Goal: Task Accomplishment & Management: Manage account settings

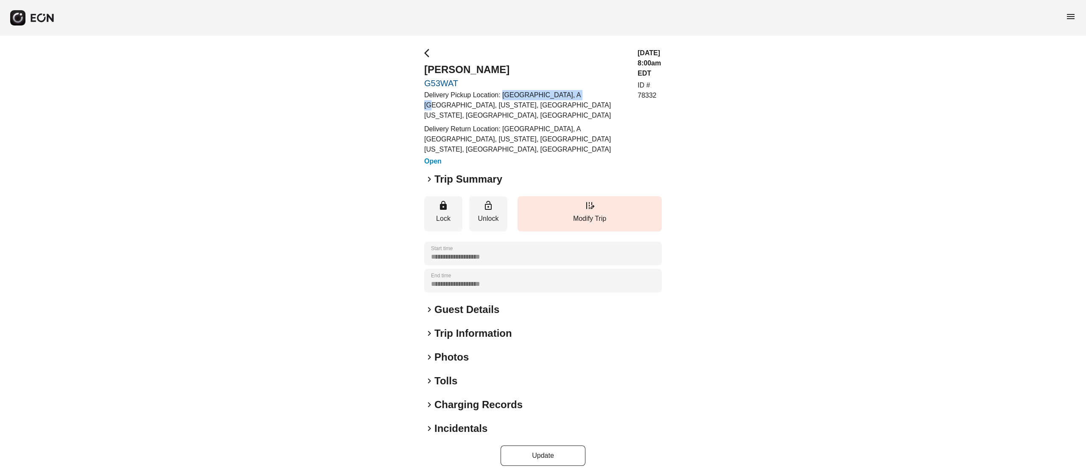
drag, startPoint x: 503, startPoint y: 94, endPoint x: 569, endPoint y: 91, distance: 66.3
click at [569, 91] on p "Delivery Pickup Location: The Pierre, A Taj Hotel, New York, East 61st Street, …" at bounding box center [525, 105] width 203 height 31
copy p "The Pierre, A Taj Hotel"
drag, startPoint x: 424, startPoint y: 106, endPoint x: 472, endPoint y: 106, distance: 47.5
click at [472, 106] on p "Delivery Pickup Location: The Pierre, A Taj Hotel, New York, East 61st Street, …" at bounding box center [525, 105] width 203 height 31
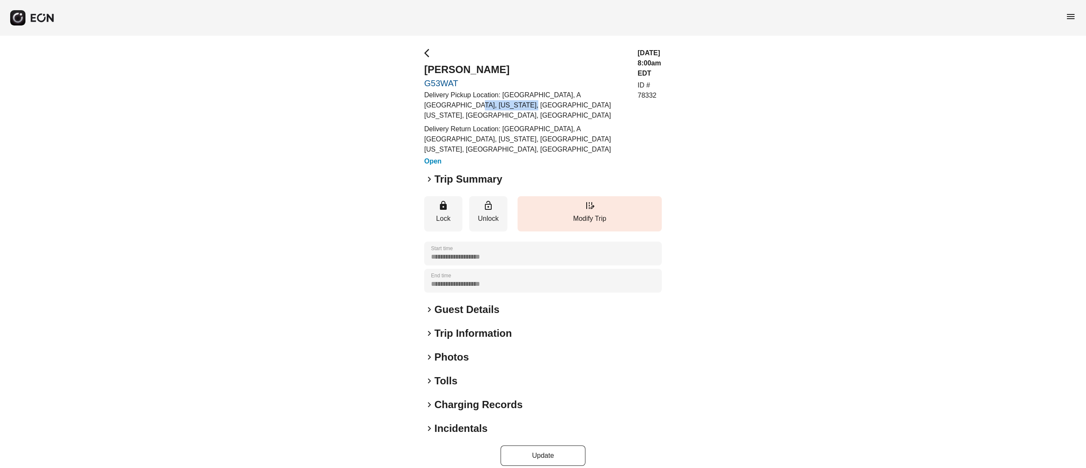
copy p "East 61st Street"
drag, startPoint x: 503, startPoint y: 93, endPoint x: 555, endPoint y: 109, distance: 54.5
click at [555, 109] on p "Delivery Pickup Location: The Pierre, A Taj Hotel, New York, East 61st Street, …" at bounding box center [525, 105] width 203 height 31
copy p "The Pierre, A Taj Hotel, New York, East 61st Street, New York, NY, USA"
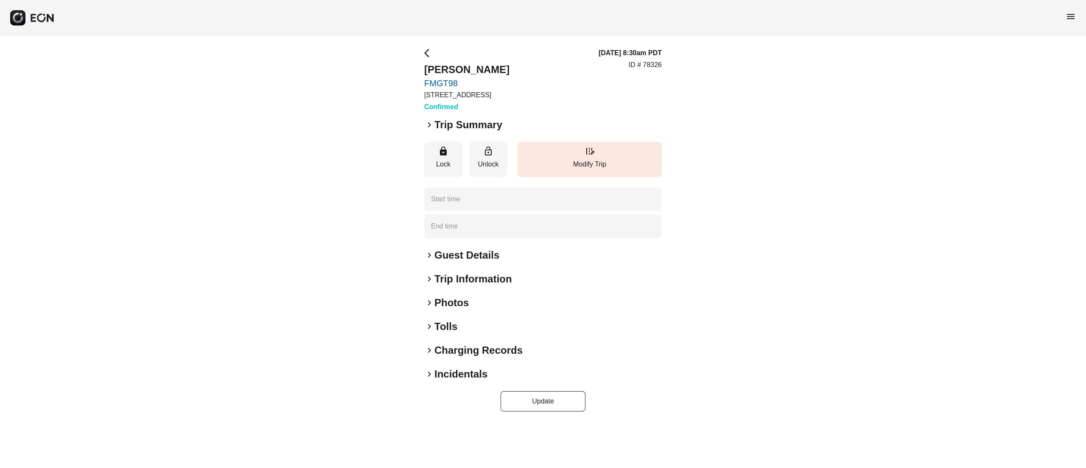
type time "**********"
click at [450, 302] on h2 "Photos" at bounding box center [452, 303] width 34 height 14
type time "**********"
